Goal: Book appointment/travel/reservation

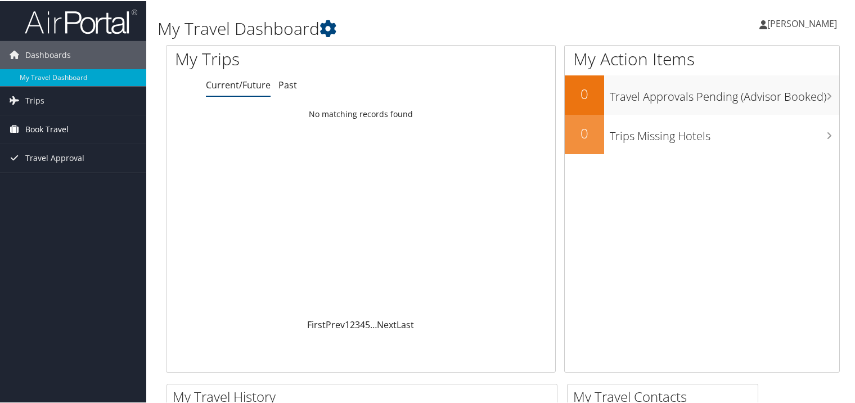
click at [56, 128] on span "Book Travel" at bounding box center [46, 128] width 43 height 28
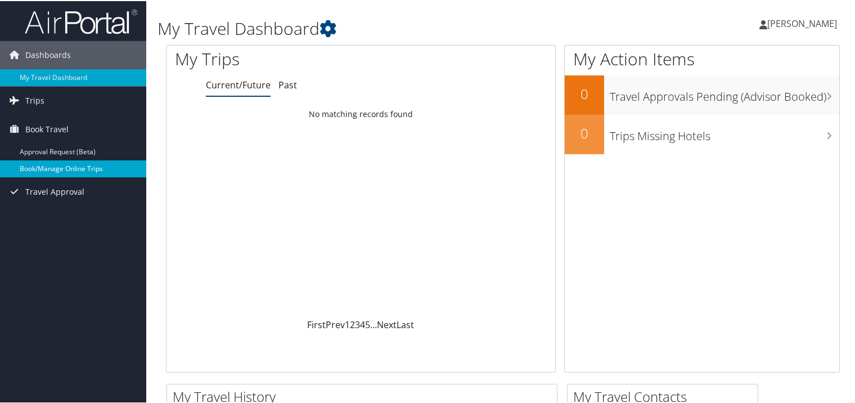
click at [74, 169] on link "Book/Manage Online Trips" at bounding box center [73, 167] width 146 height 17
